Goal: Transaction & Acquisition: Download file/media

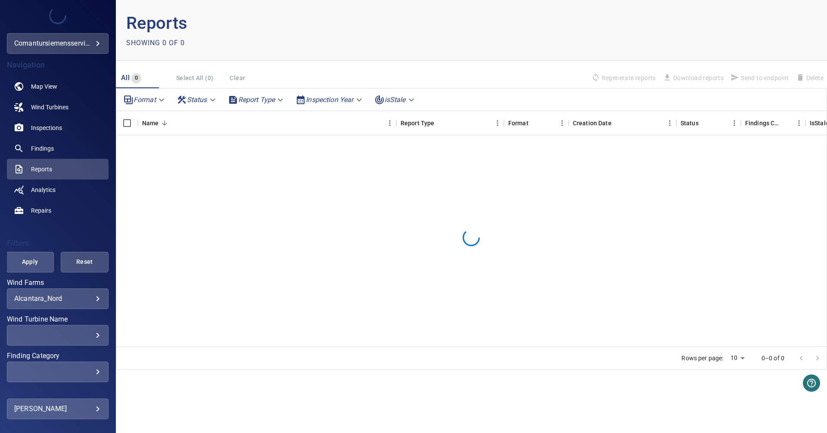
click at [65, 296] on body "**********" at bounding box center [413, 216] width 827 height 433
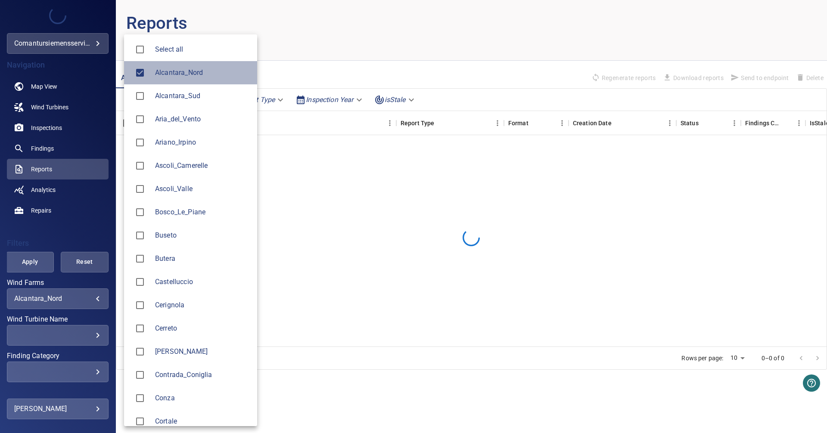
click at [230, 80] on li "Alcantara_Nord" at bounding box center [190, 72] width 133 height 23
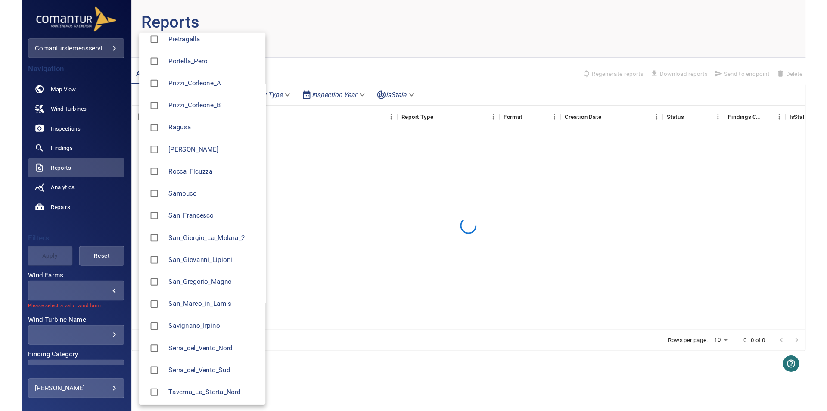
scroll to position [941, 0]
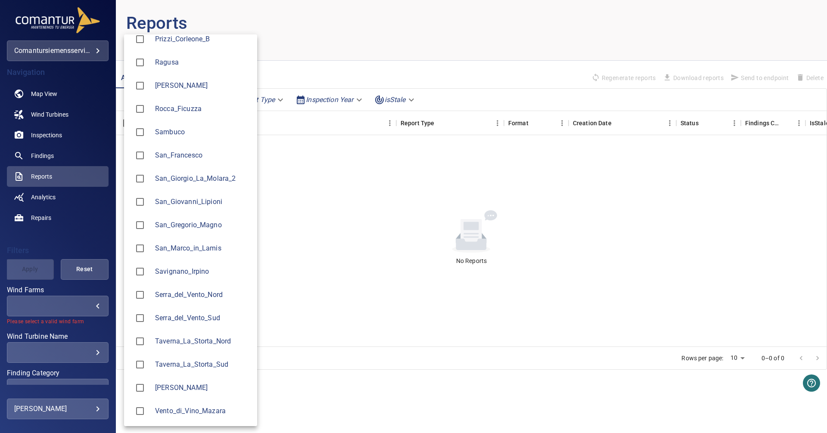
click at [207, 274] on span "Savignano_Irpino" at bounding box center [202, 272] width 95 height 10
type input "**********"
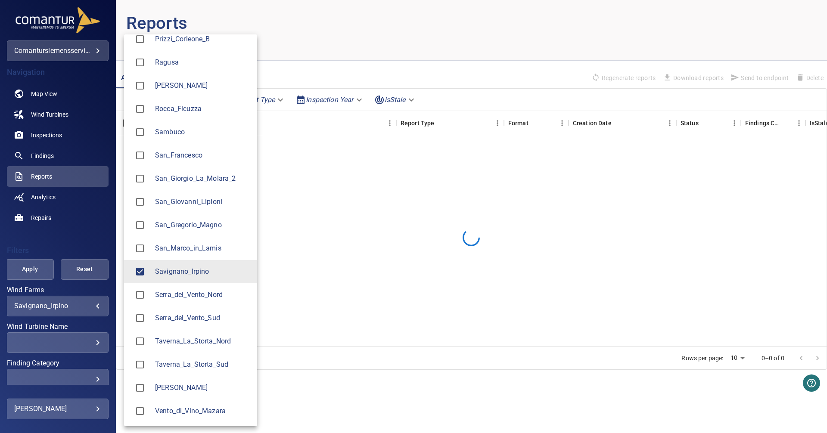
click at [106, 234] on div at bounding box center [413, 216] width 827 height 433
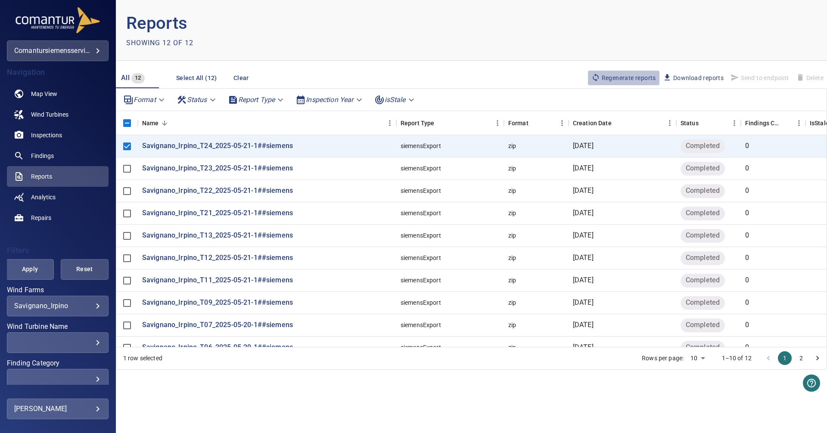
click at [618, 73] on span "Regenerate reports" at bounding box center [623, 77] width 65 height 9
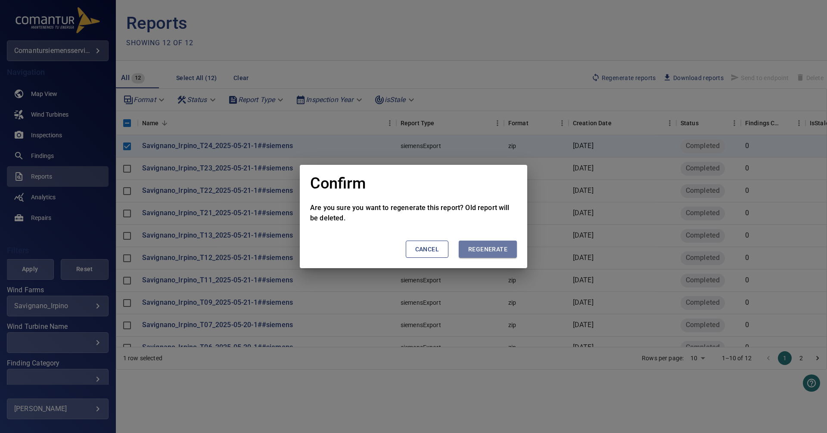
click at [476, 251] on span "Regenerate" at bounding box center [487, 249] width 39 height 11
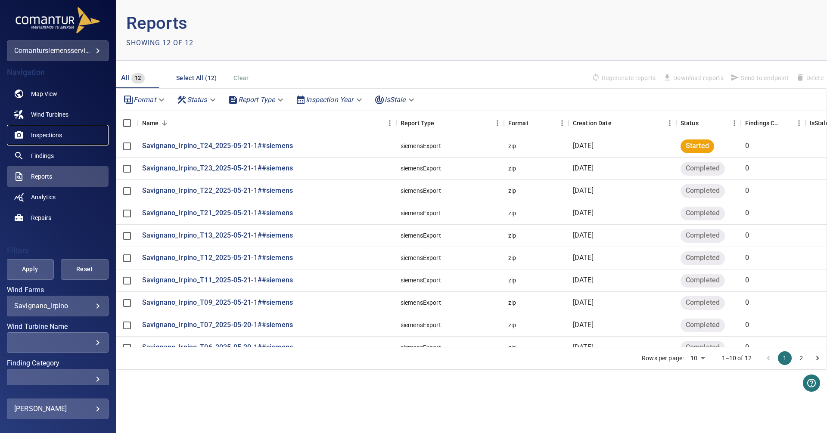
click at [32, 132] on span "Inspections" at bounding box center [46, 135] width 31 height 9
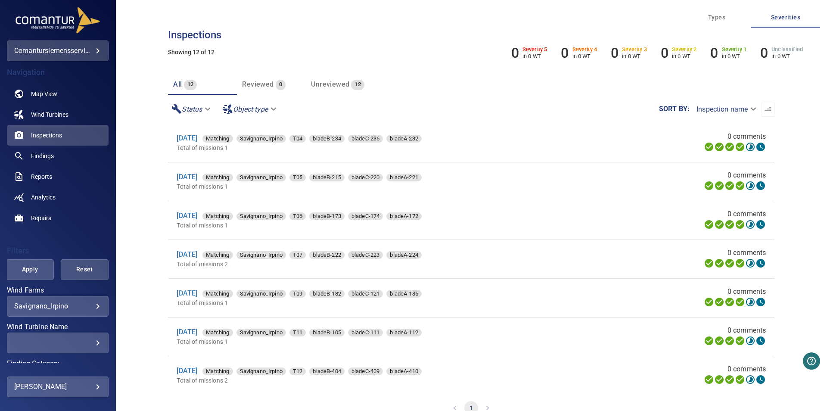
scroll to position [203, 0]
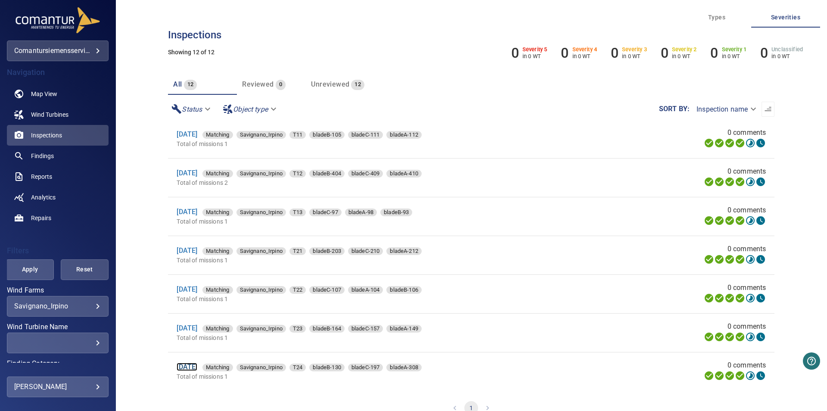
click at [190, 366] on link "[DATE]" at bounding box center [187, 367] width 21 height 8
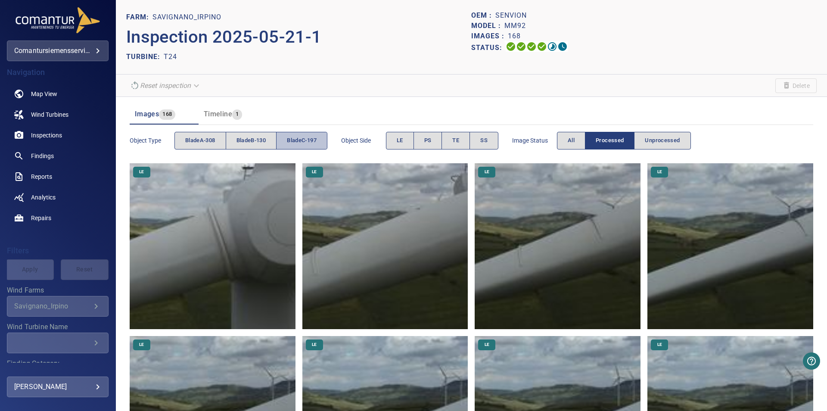
click at [302, 139] on span "bladeC-197" at bounding box center [302, 141] width 30 height 10
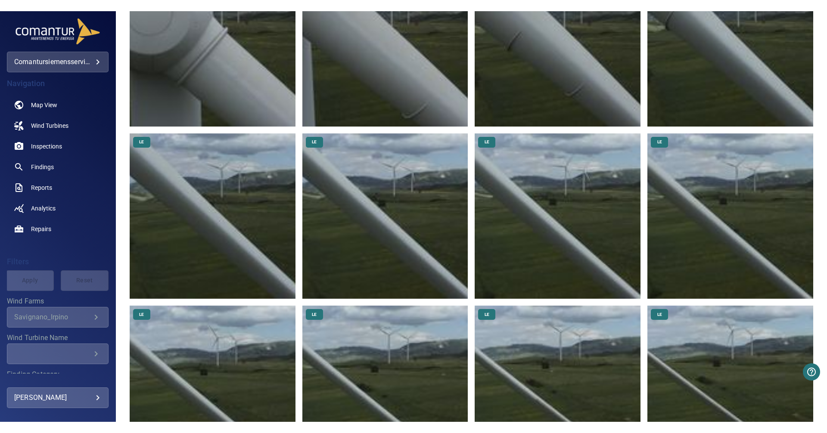
scroll to position [163, 0]
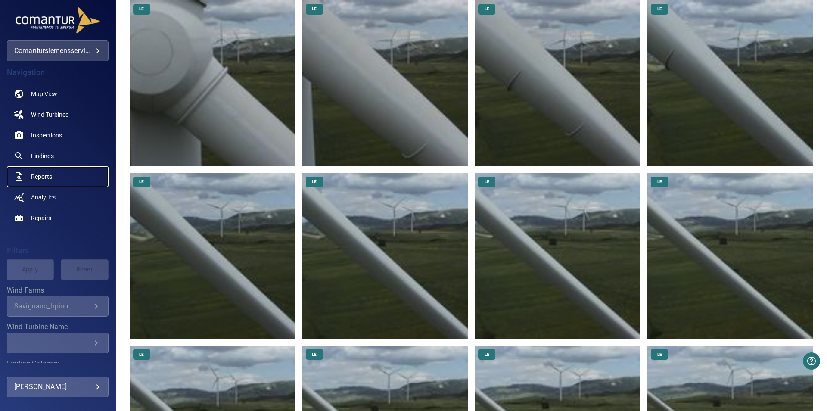
click at [37, 177] on span "Reports" at bounding box center [41, 176] width 21 height 9
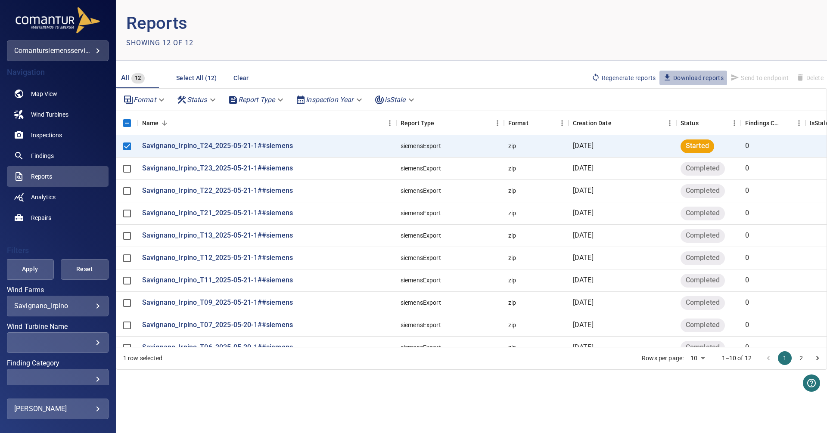
click at [685, 78] on span "Download reports" at bounding box center [693, 77] width 61 height 9
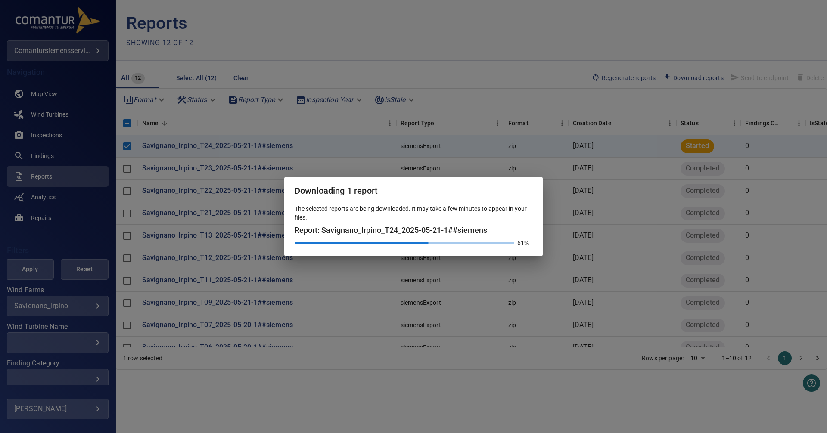
click at [397, 387] on div "Downloading 1 report The selected reports are being downloaded. It may take a f…" at bounding box center [413, 216] width 827 height 433
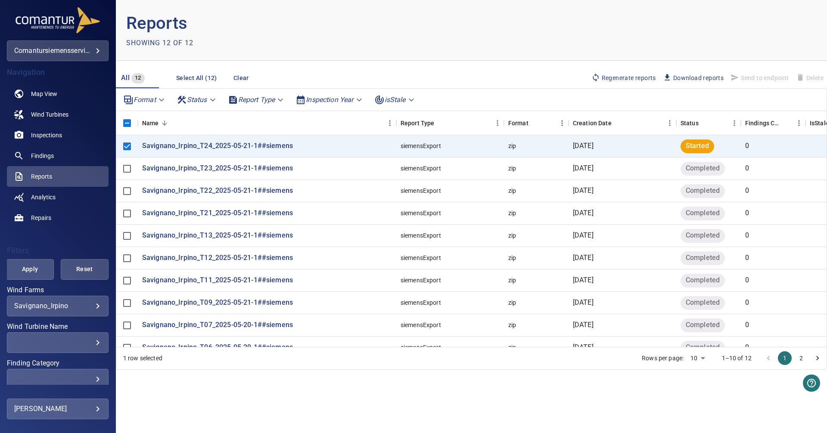
click at [684, 75] on span "Download reports" at bounding box center [693, 77] width 61 height 9
